Goal: Use online tool/utility: Utilize a website feature to perform a specific function

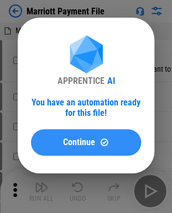
click at [89, 131] on button "Continue" at bounding box center [86, 142] width 110 height 26
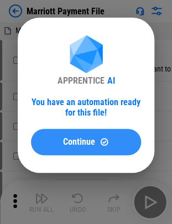
click at [87, 135] on button "Continue" at bounding box center [86, 142] width 110 height 26
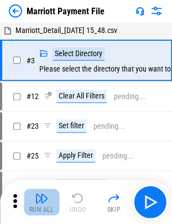
click at [35, 202] on img "button" at bounding box center [41, 198] width 13 height 13
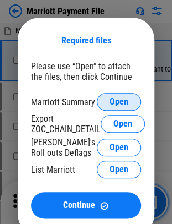
click at [122, 101] on span "Open" at bounding box center [118, 102] width 19 height 9
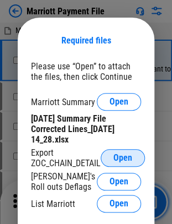
click at [115, 166] on button "Open" at bounding box center [122, 158] width 44 height 18
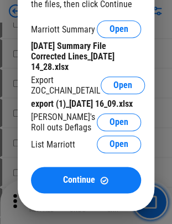
scroll to position [86, 0]
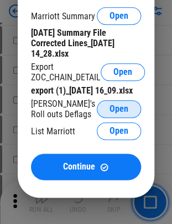
click at [105, 117] on button "Open" at bounding box center [119, 109] width 44 height 18
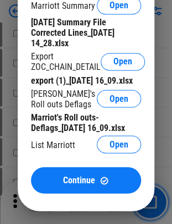
scroll to position [184, 0]
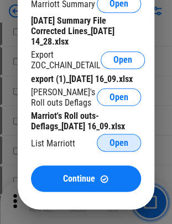
click at [103, 152] on button "Open" at bounding box center [119, 143] width 44 height 18
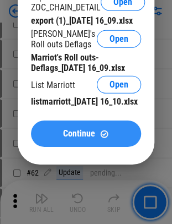
scroll to position [341, 0]
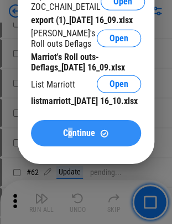
drag, startPoint x: 67, startPoint y: 183, endPoint x: 74, endPoint y: 174, distance: 11.8
click at [74, 164] on div "Required files Please use “Open” to attach the files, then click Continue Marri…" at bounding box center [86, 12] width 136 height 303
click at [74, 147] on button "Continue" at bounding box center [86, 133] width 110 height 26
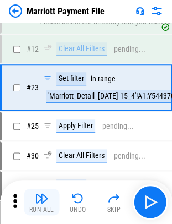
scroll to position [22, 0]
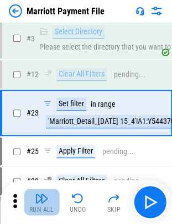
click at [40, 196] on img "button" at bounding box center [41, 198] width 13 height 13
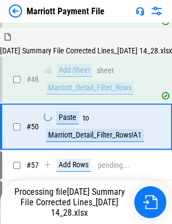
scroll to position [401, 0]
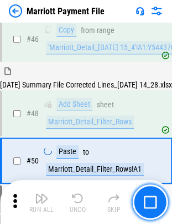
scroll to position [401, 0]
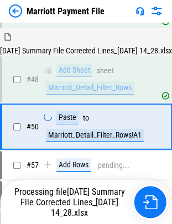
scroll to position [401, 0]
